Goal: Task Accomplishment & Management: Complete application form

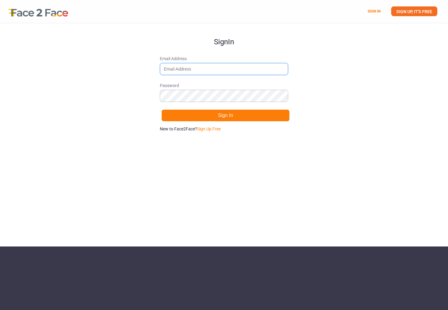
click at [220, 72] on input "Email Address" at bounding box center [224, 69] width 128 height 12
type input "[EMAIL_ADDRESS][DOMAIN_NAME]"
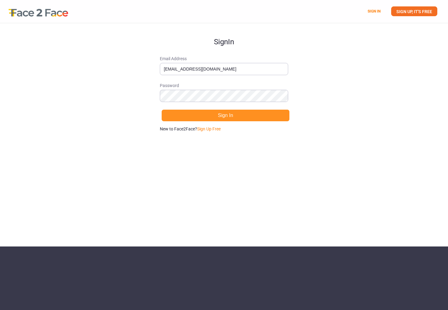
click at [221, 119] on button "Sign In" at bounding box center [225, 115] width 128 height 12
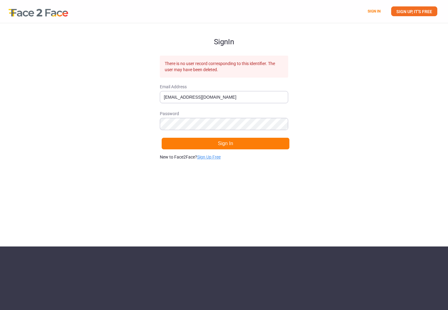
click at [202, 156] on link "Sign Up Free" at bounding box center [209, 157] width 24 height 5
click at [219, 144] on button "Sign Up" at bounding box center [225, 143] width 128 height 12
